Goal: Task Accomplishment & Management: Complete application form

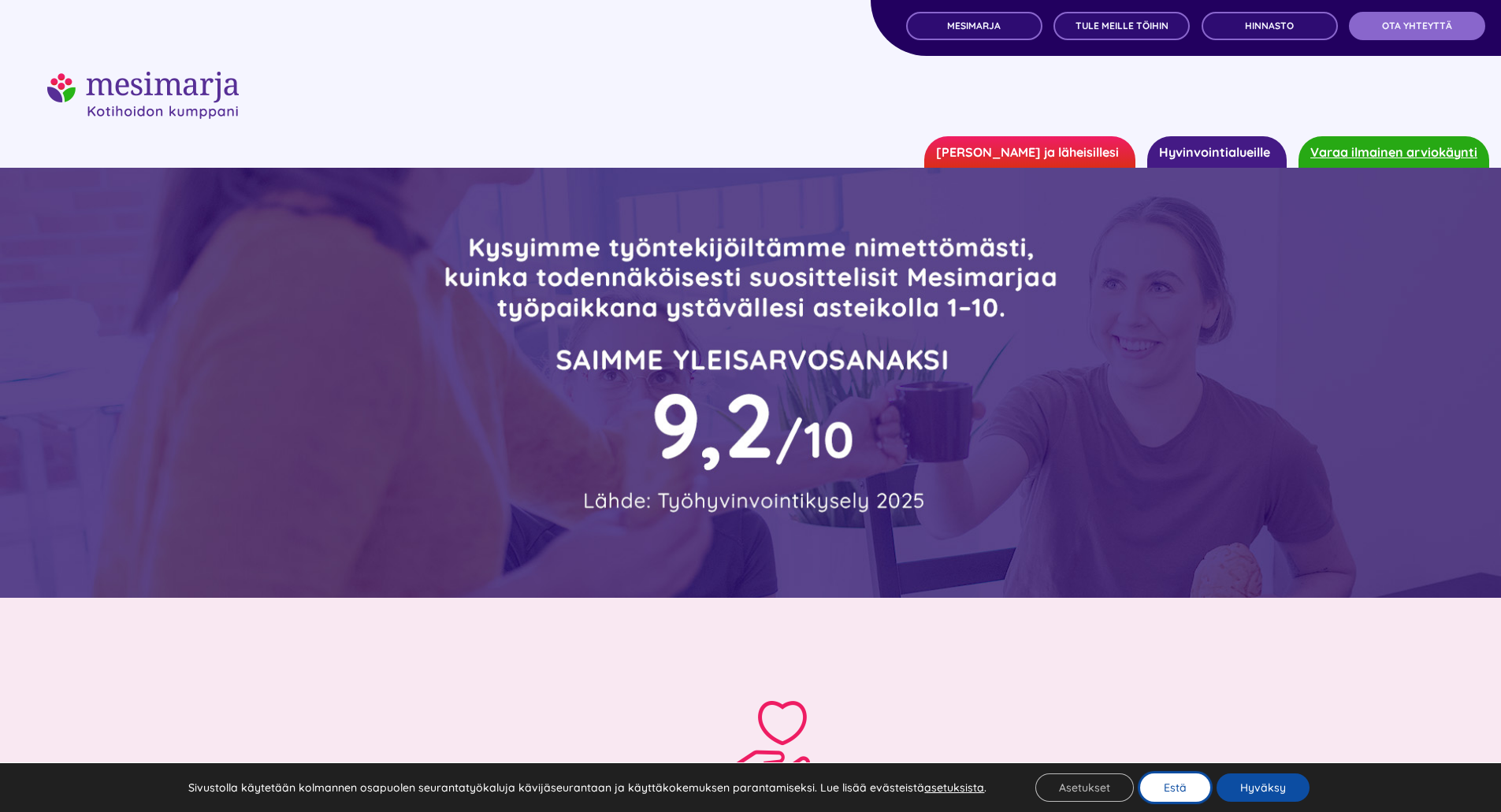
click at [1159, 784] on button "Estä" at bounding box center [1175, 788] width 70 height 29
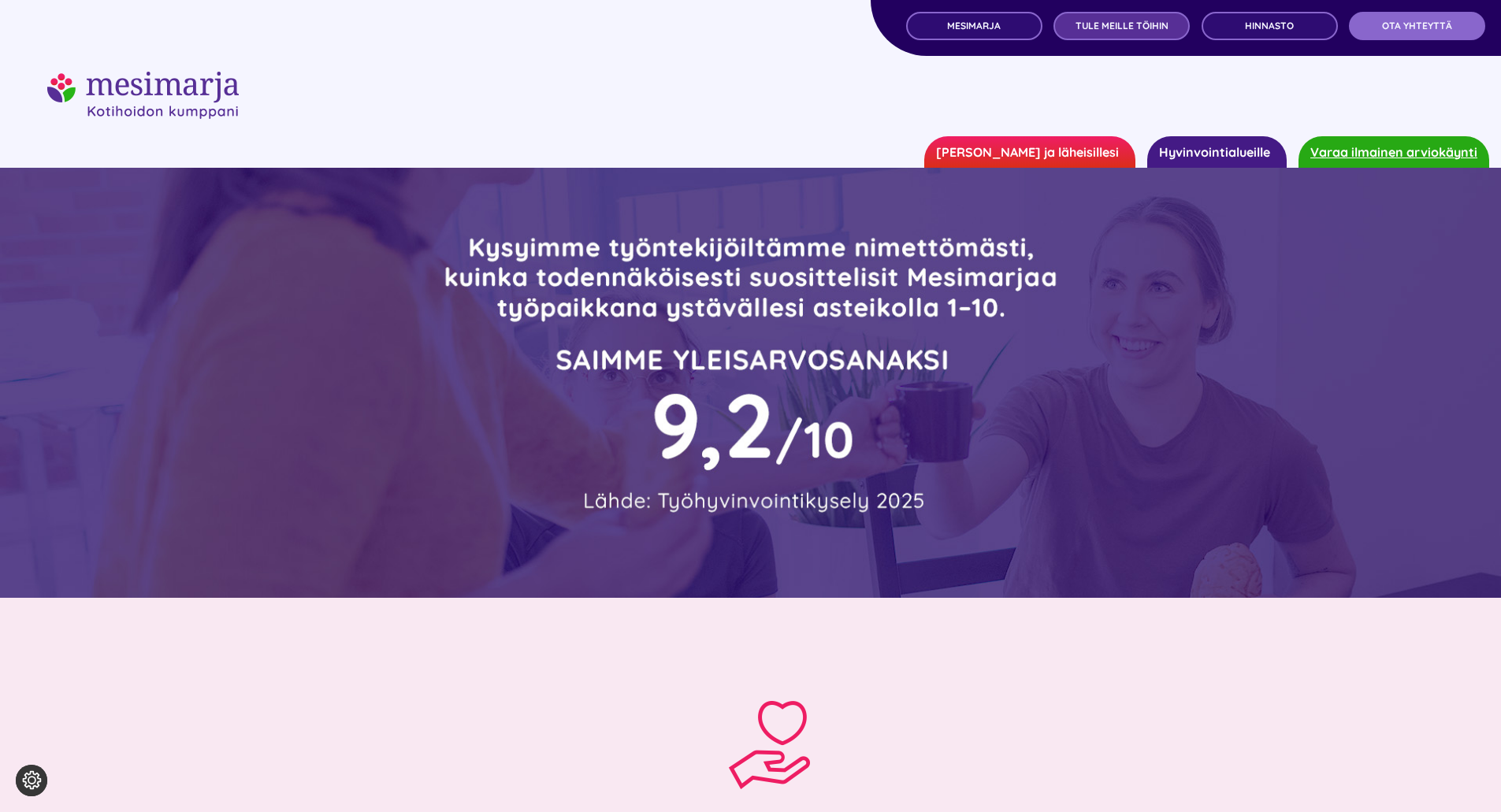
click at [1088, 29] on span "TULE MEILLE TÖIHIN" at bounding box center [1122, 25] width 93 height 11
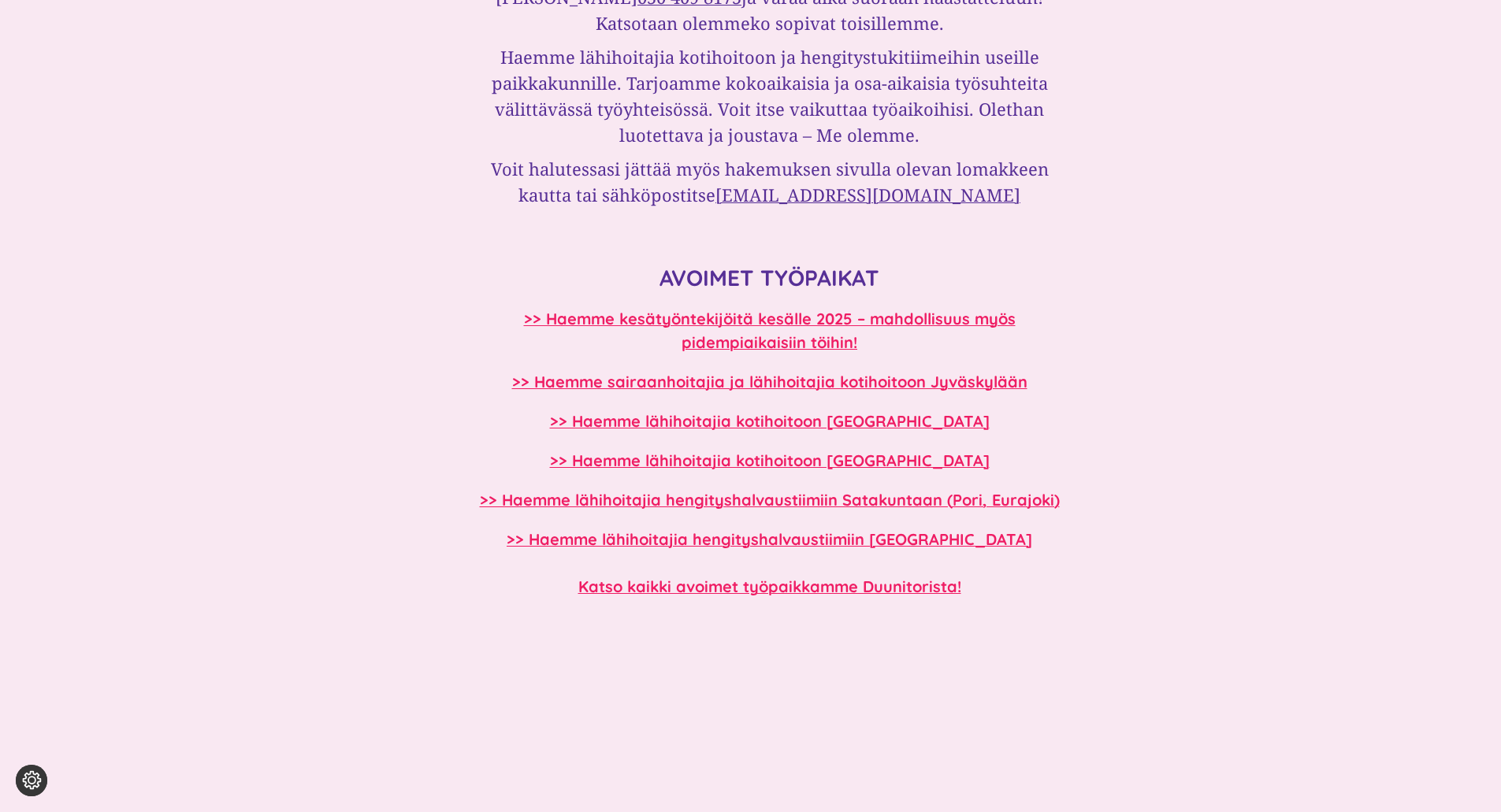
scroll to position [1261, 0]
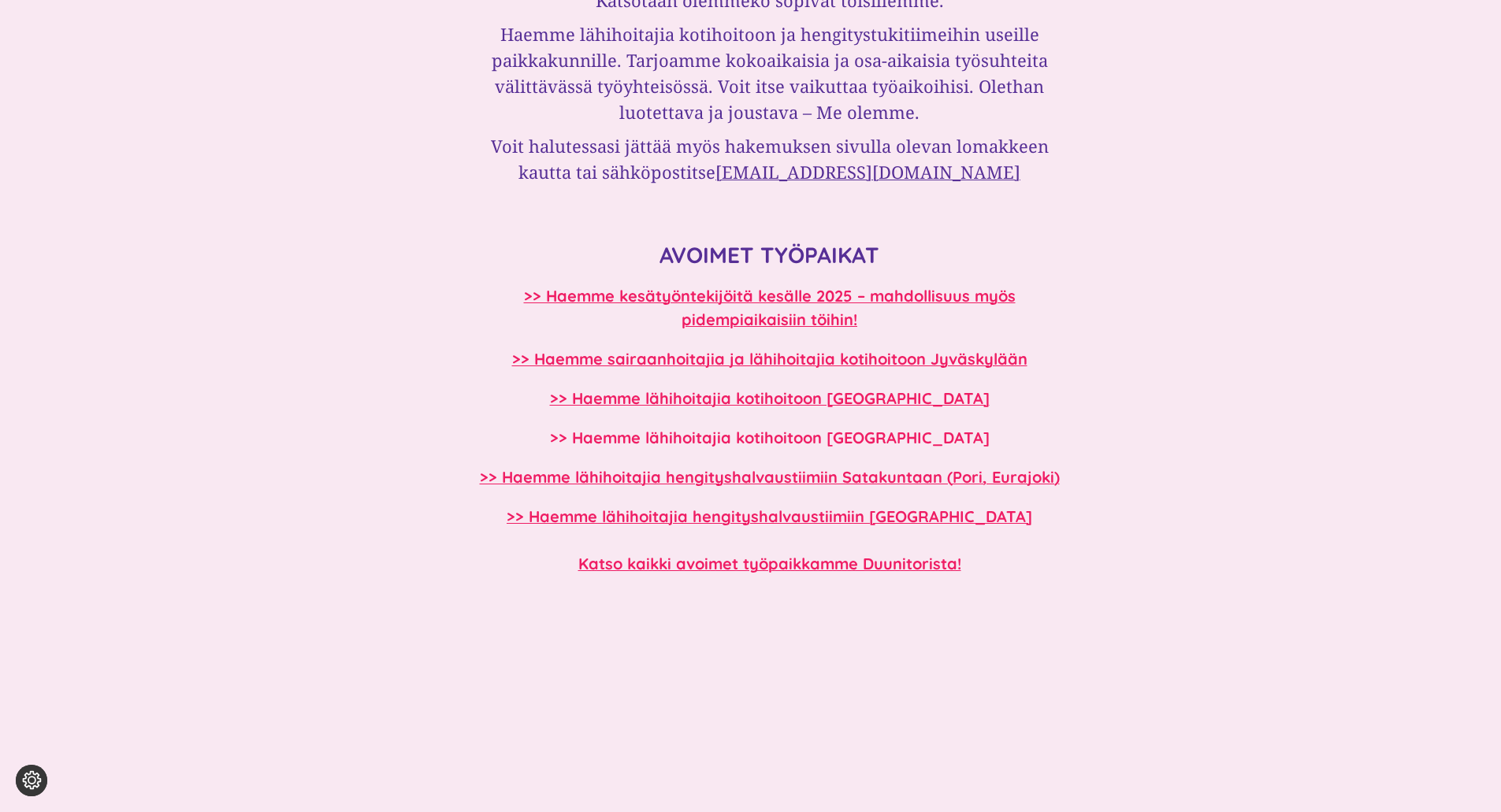
click at [865, 434] on b ">> Haemme lähihoitajia kotihoitoon Pohjois-Pohjanmaalle" at bounding box center [770, 437] width 440 height 19
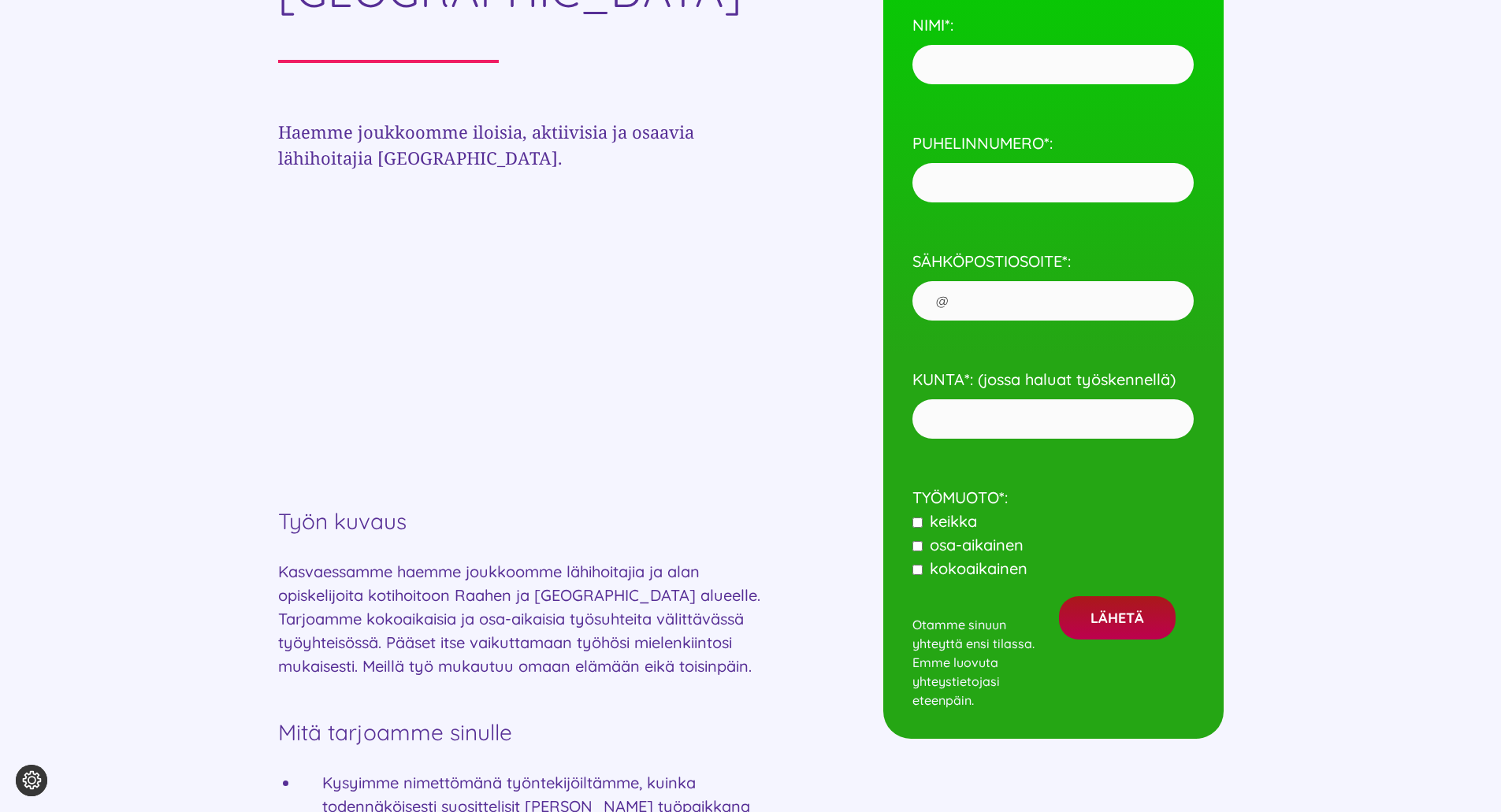
scroll to position [788, 0]
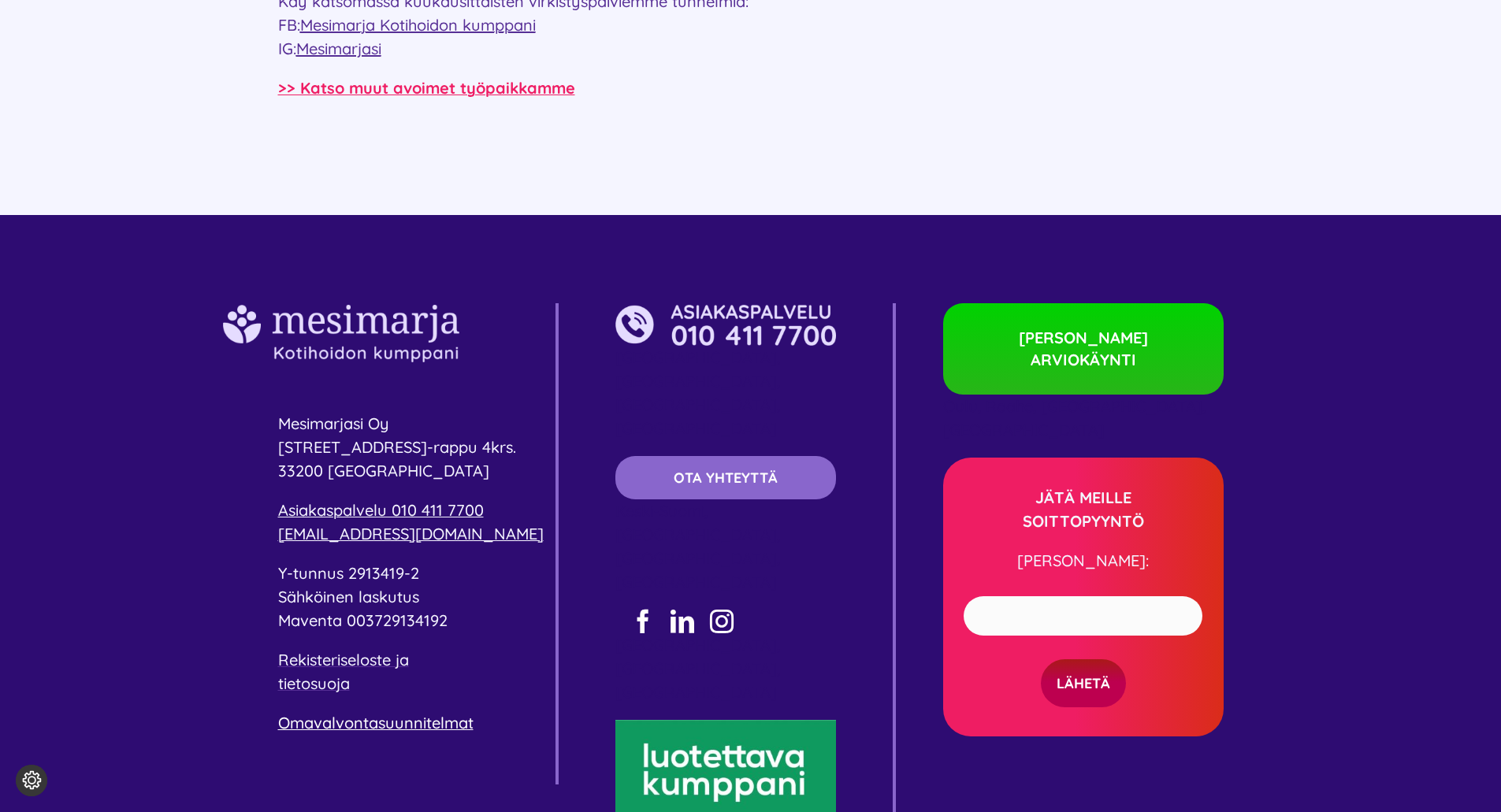
scroll to position [1006, 0]
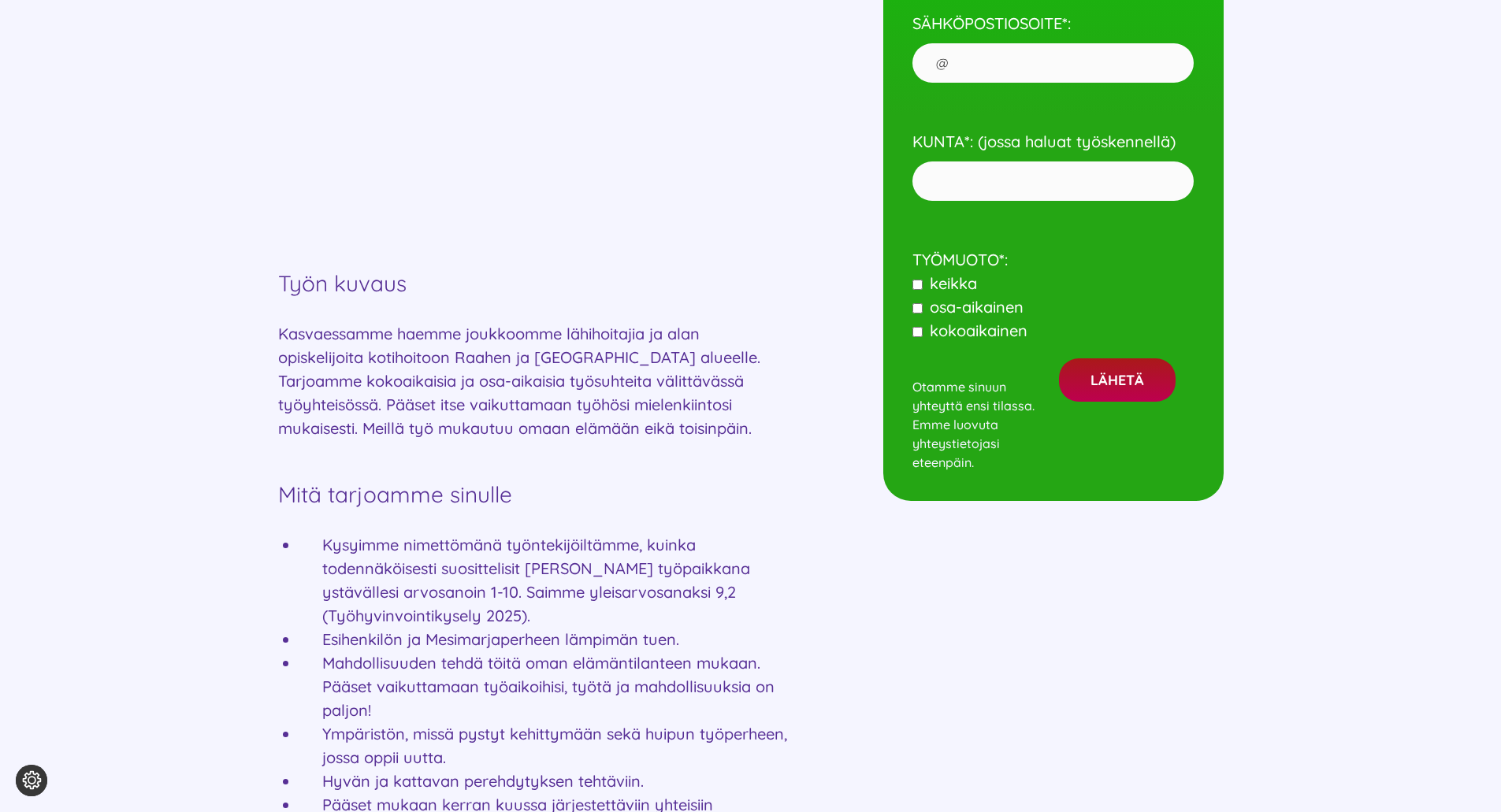
click at [797, 452] on div "Kotihoidon huipputiimiin Mesimarjalle LÄHIHOITAJIA [GEOGRAPHIC_DATA] Haemme jou…" at bounding box center [751, 708] width 946 height 2130
click at [727, 436] on p "Kasvaessamme haemme joukkoomme lähihoitajia ja alan opiskelijoita kotihoitoon R…" at bounding box center [534, 382] width 511 height 118
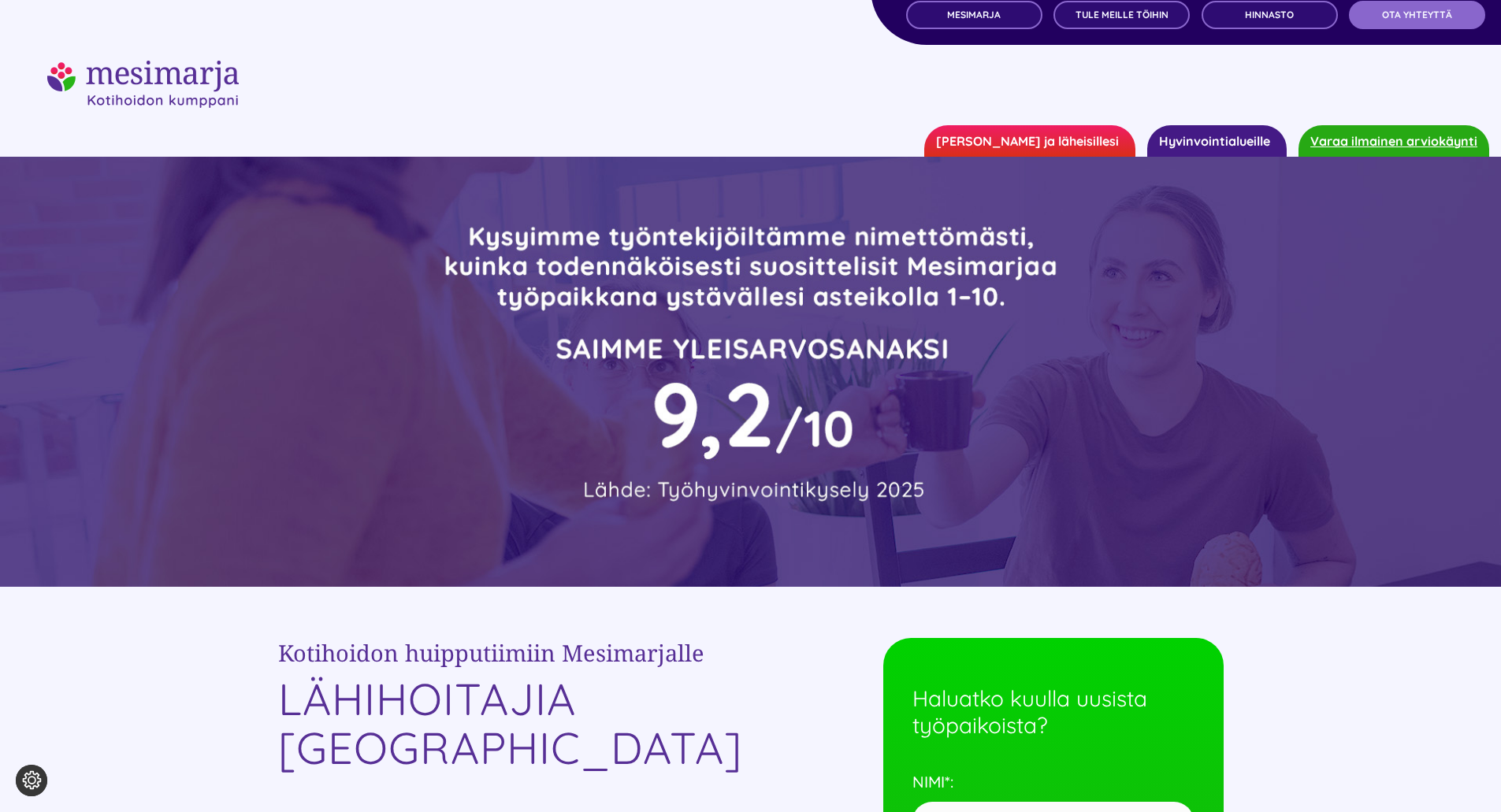
scroll to position [0, 0]
